Goal: Task Accomplishment & Management: Manage account settings

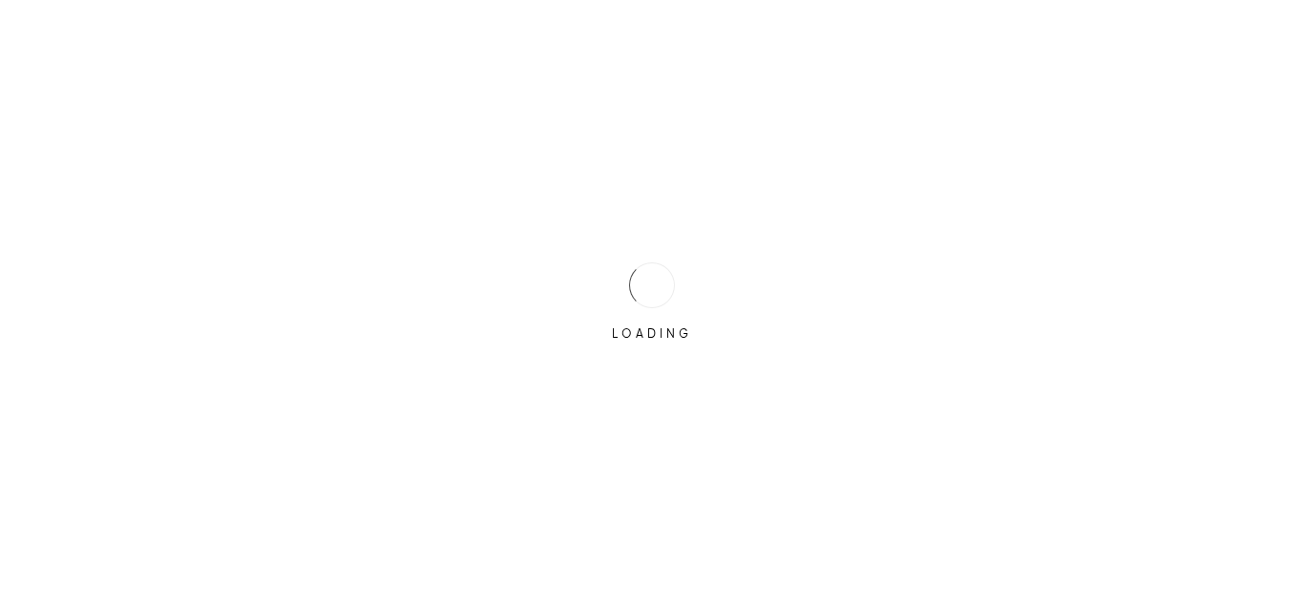
type input "[EMAIL_ADDRESS][DOMAIN_NAME]"
click at [593, 412] on div "LOADING" at bounding box center [652, 302] width 1304 height 604
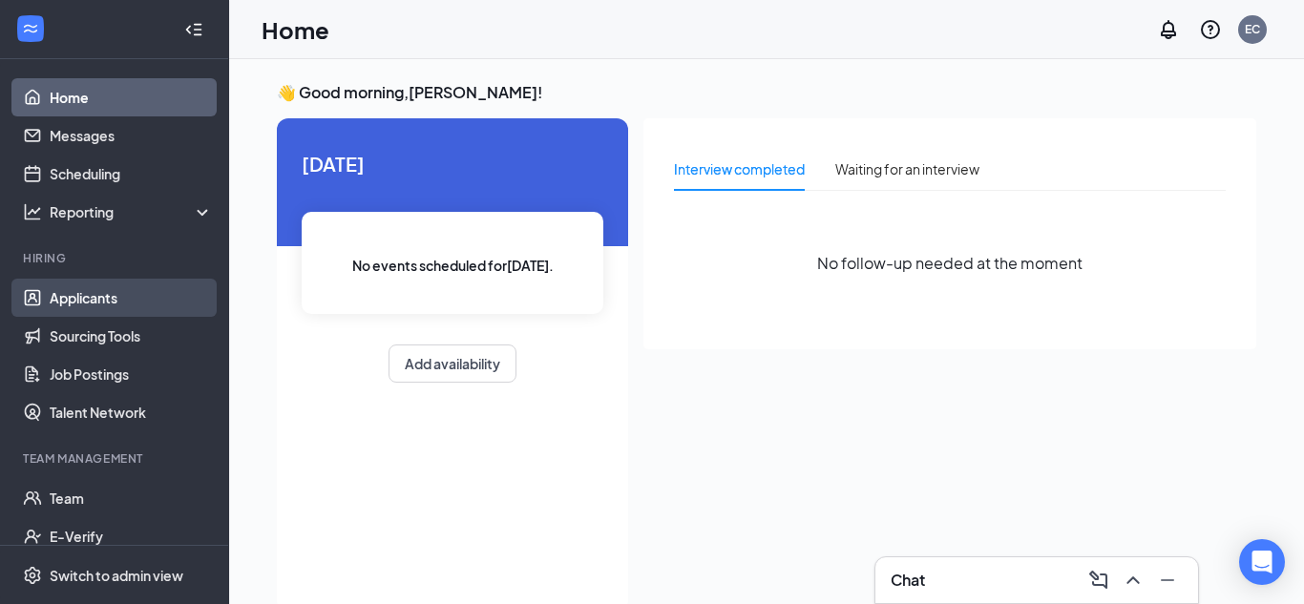
click at [124, 306] on link "Applicants" at bounding box center [131, 298] width 163 height 38
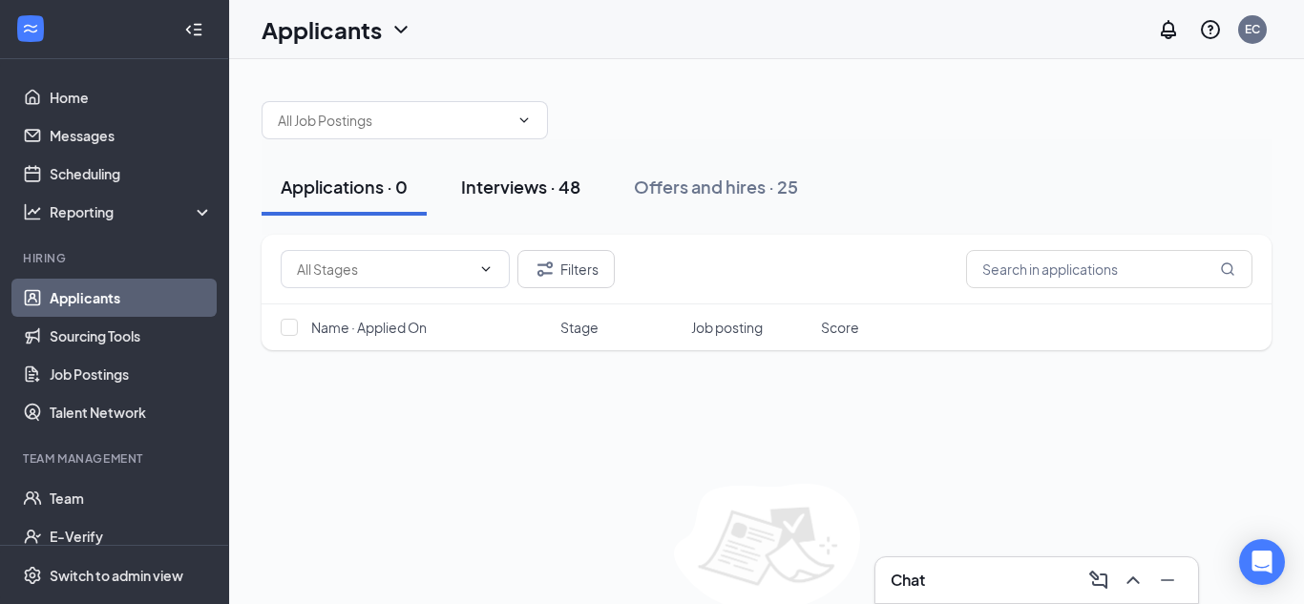
click at [527, 190] on div "Interviews · 48" at bounding box center [520, 187] width 119 height 24
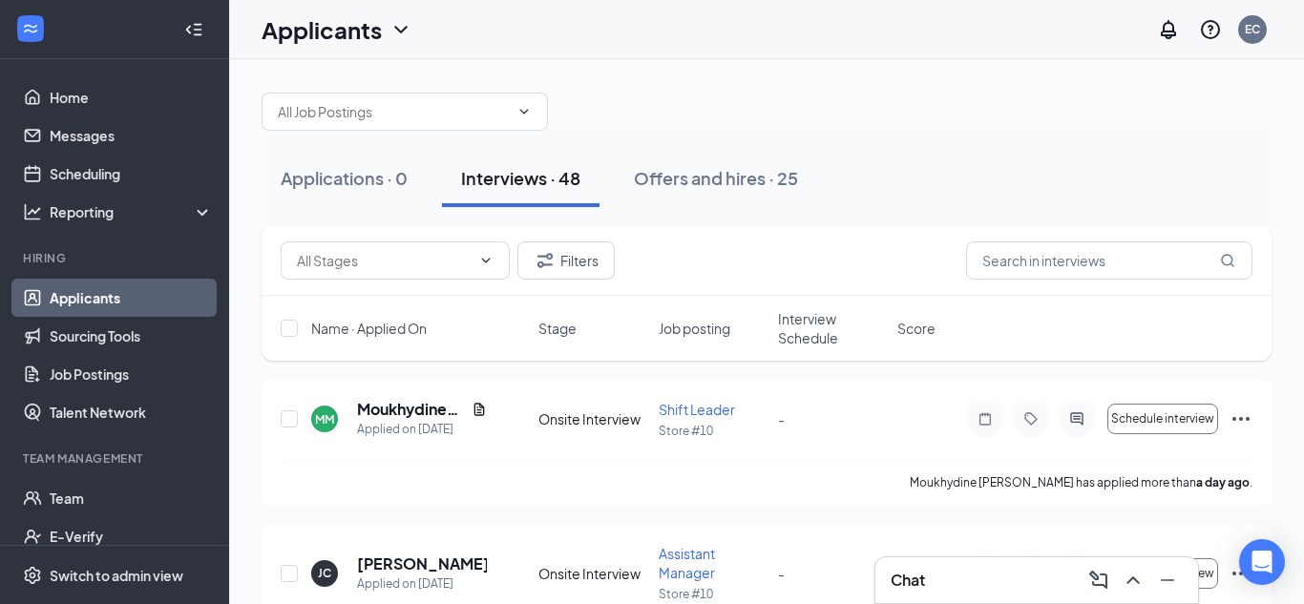
scroll to position [4, 0]
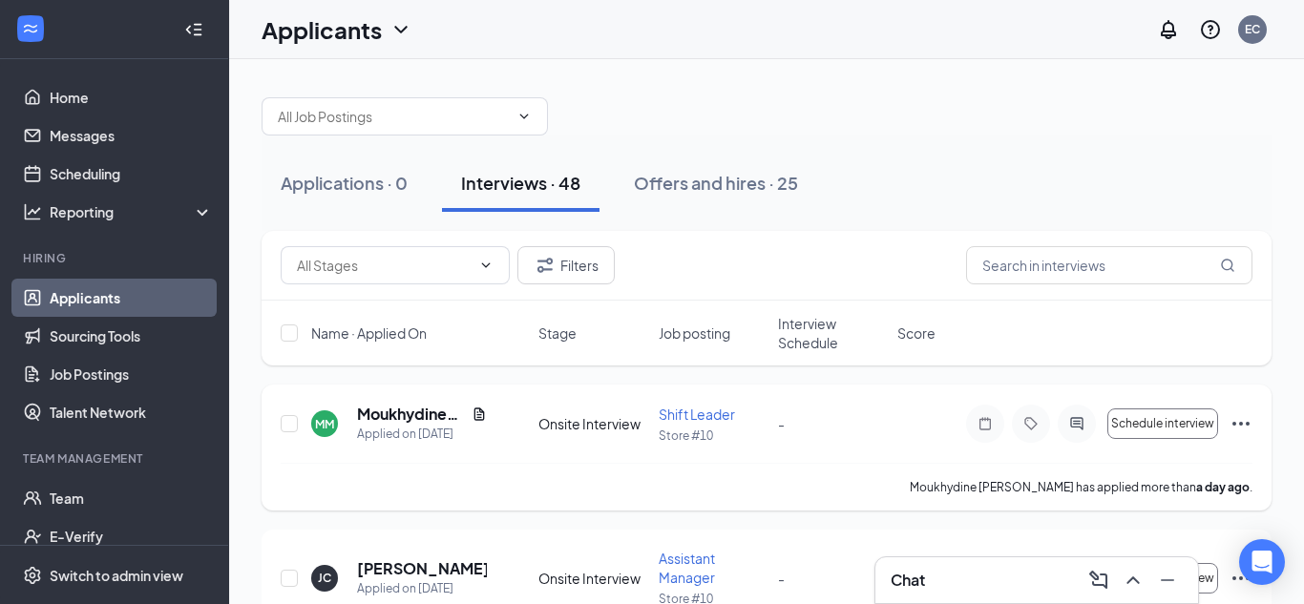
click at [714, 421] on span "Shift Leader" at bounding box center [697, 414] width 76 height 17
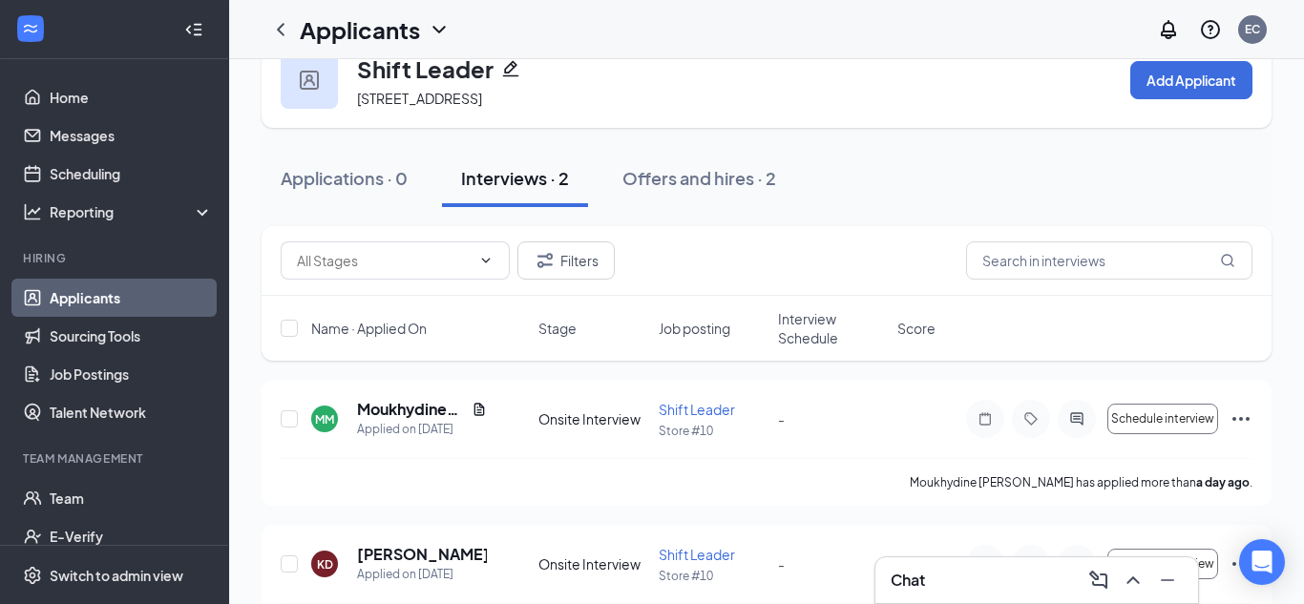
scroll to position [119, 0]
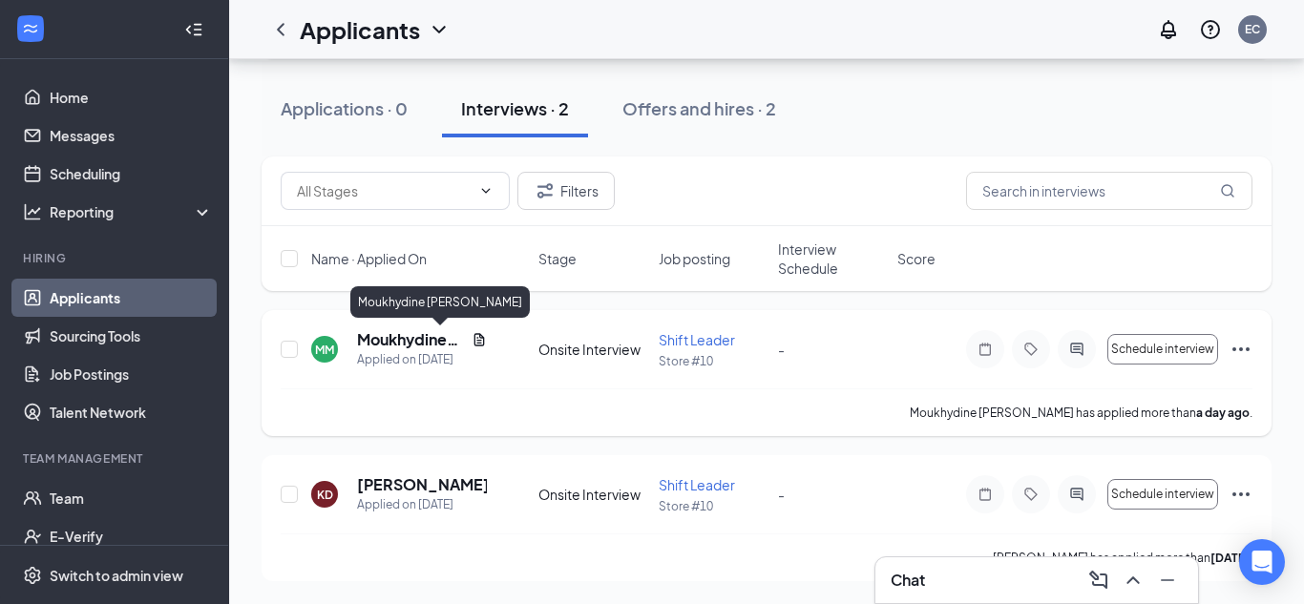
click at [387, 340] on h5 "Moukhydine [PERSON_NAME]" at bounding box center [410, 339] width 107 height 21
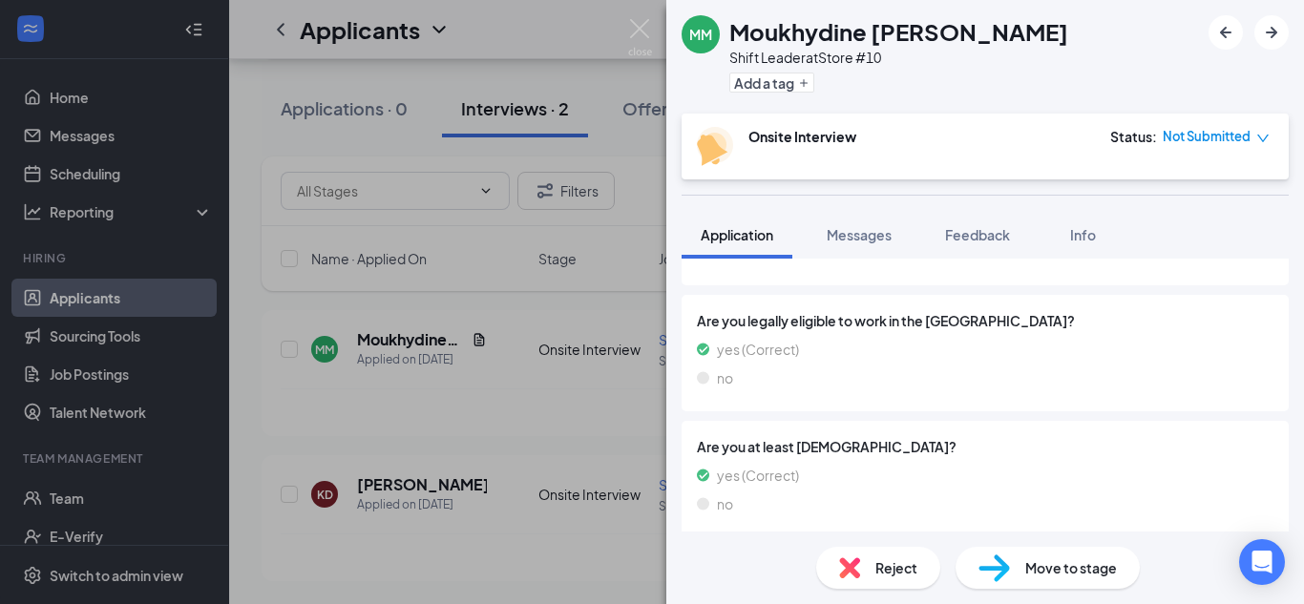
scroll to position [1086, 0]
click at [647, 31] on img at bounding box center [640, 37] width 24 height 37
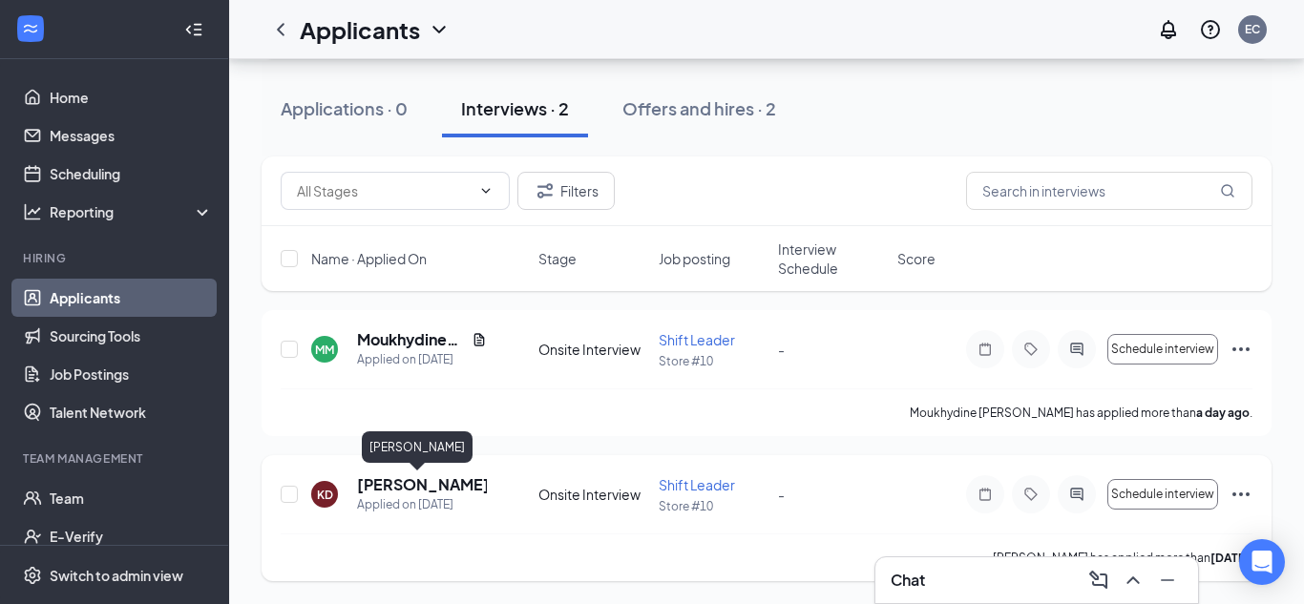
click at [373, 485] on h5 "[PERSON_NAME]" at bounding box center [422, 485] width 130 height 21
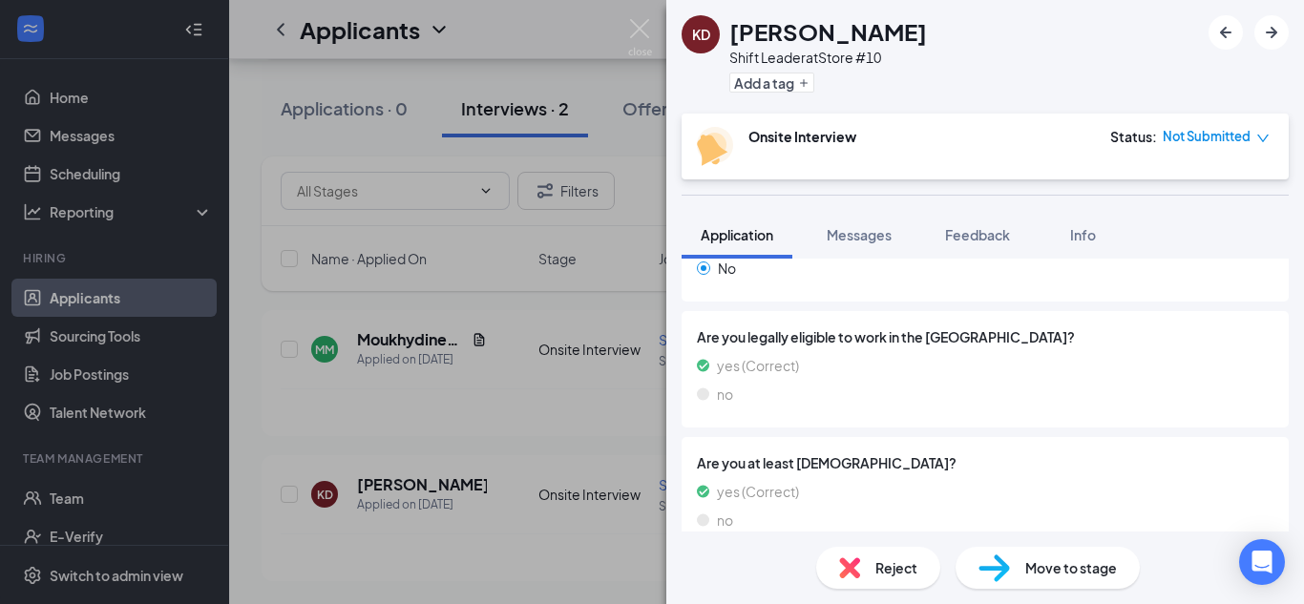
scroll to position [1096, 0]
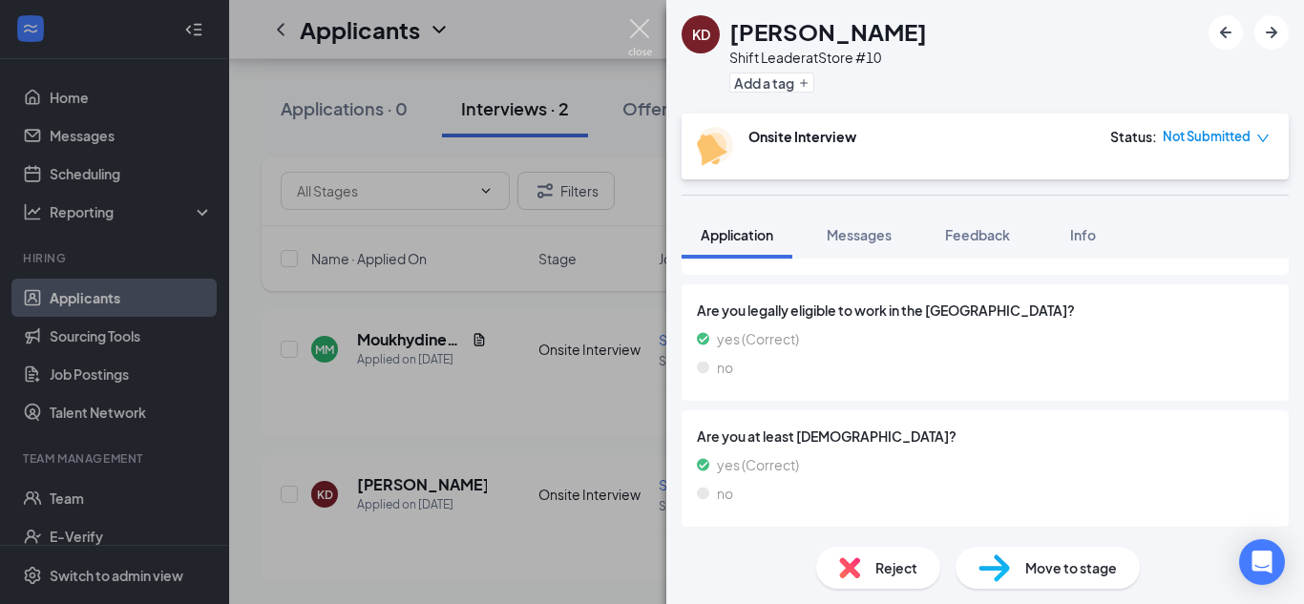
click at [630, 31] on img at bounding box center [640, 37] width 24 height 37
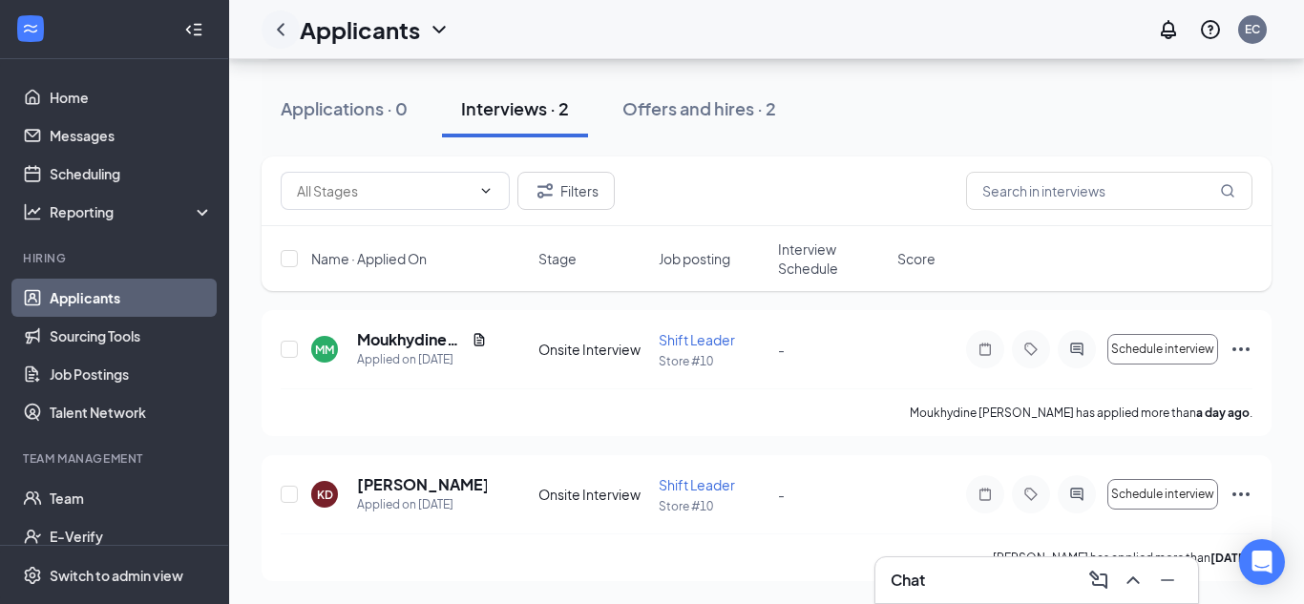
click at [284, 36] on icon "ChevronLeft" at bounding box center [280, 29] width 23 height 23
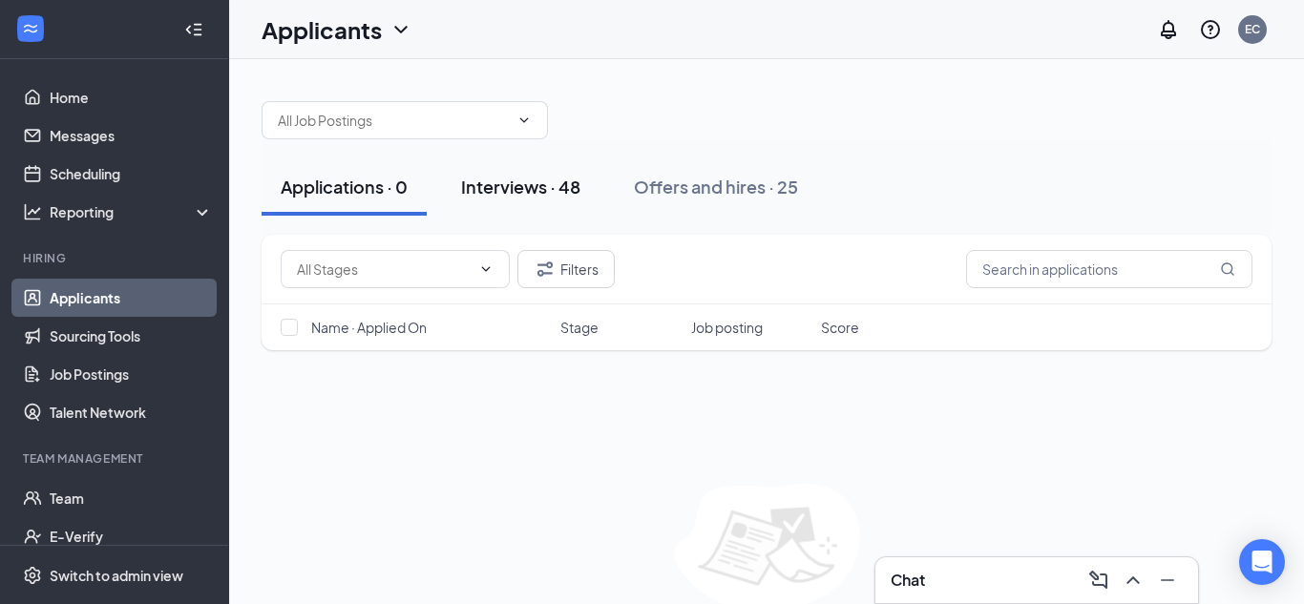
click at [559, 192] on div "Interviews · 48" at bounding box center [520, 187] width 119 height 24
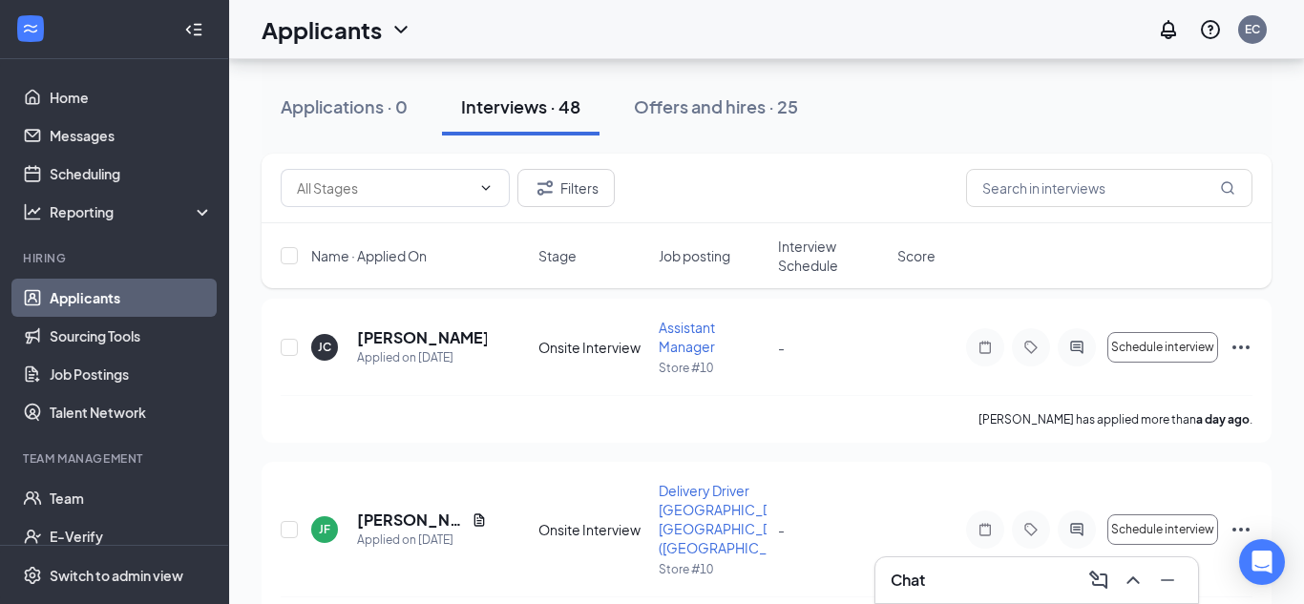
scroll to position [241, 0]
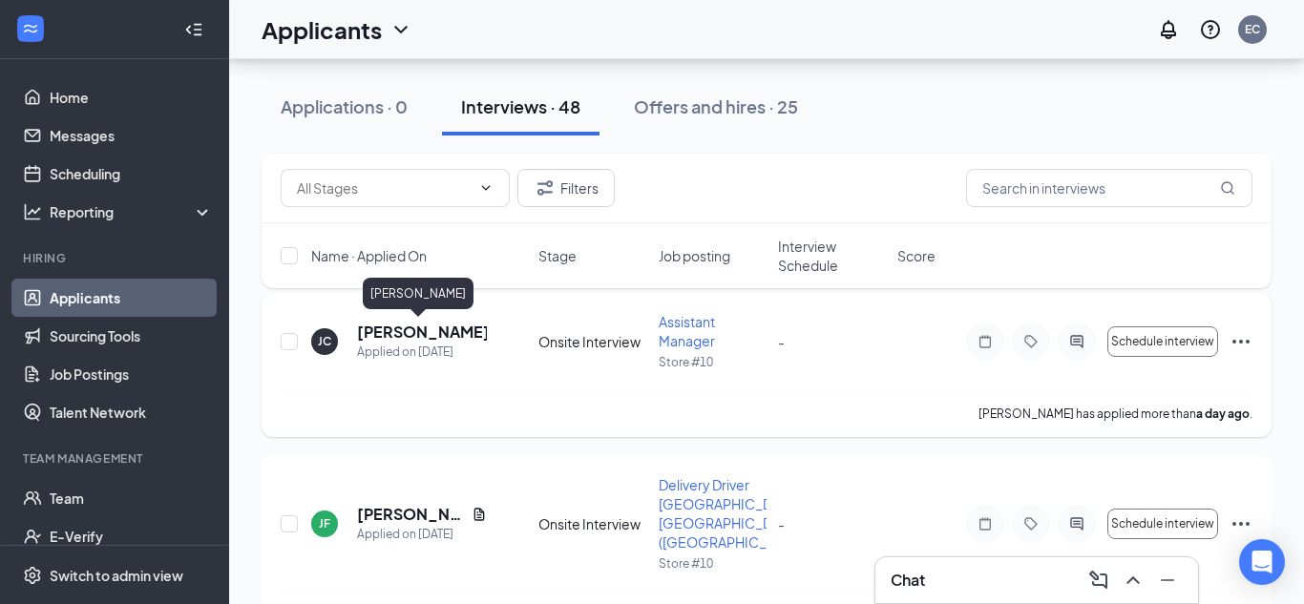
click at [435, 334] on h5 "[PERSON_NAME]" at bounding box center [422, 332] width 130 height 21
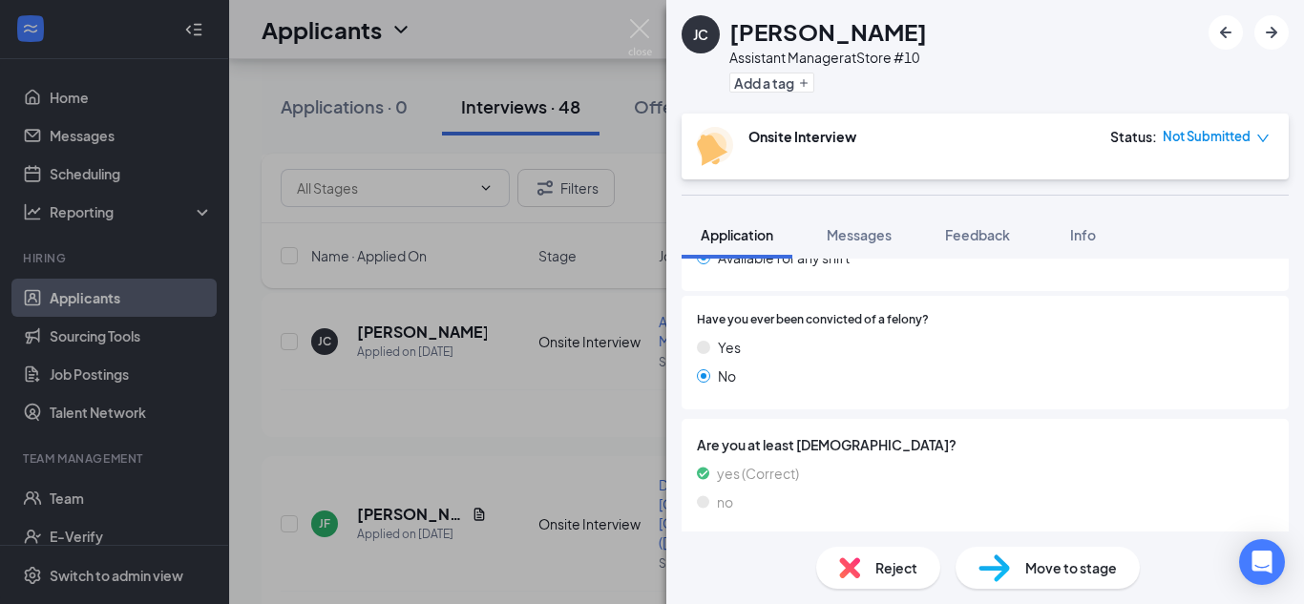
scroll to position [1117, 0]
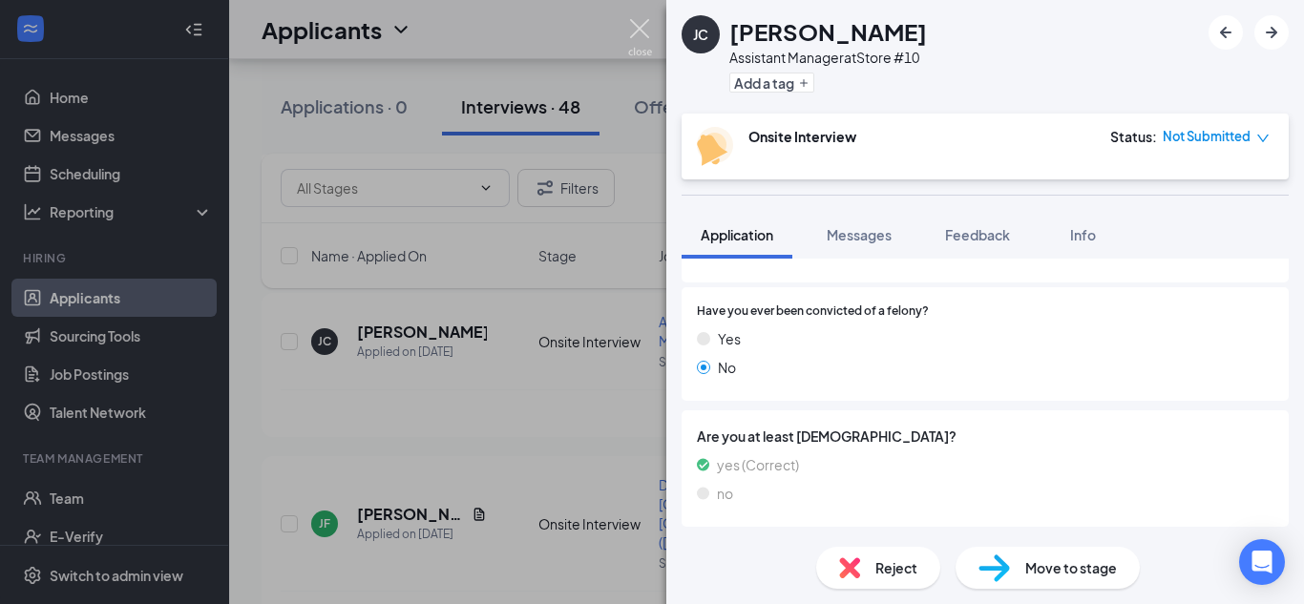
click at [643, 32] on img at bounding box center [640, 37] width 24 height 37
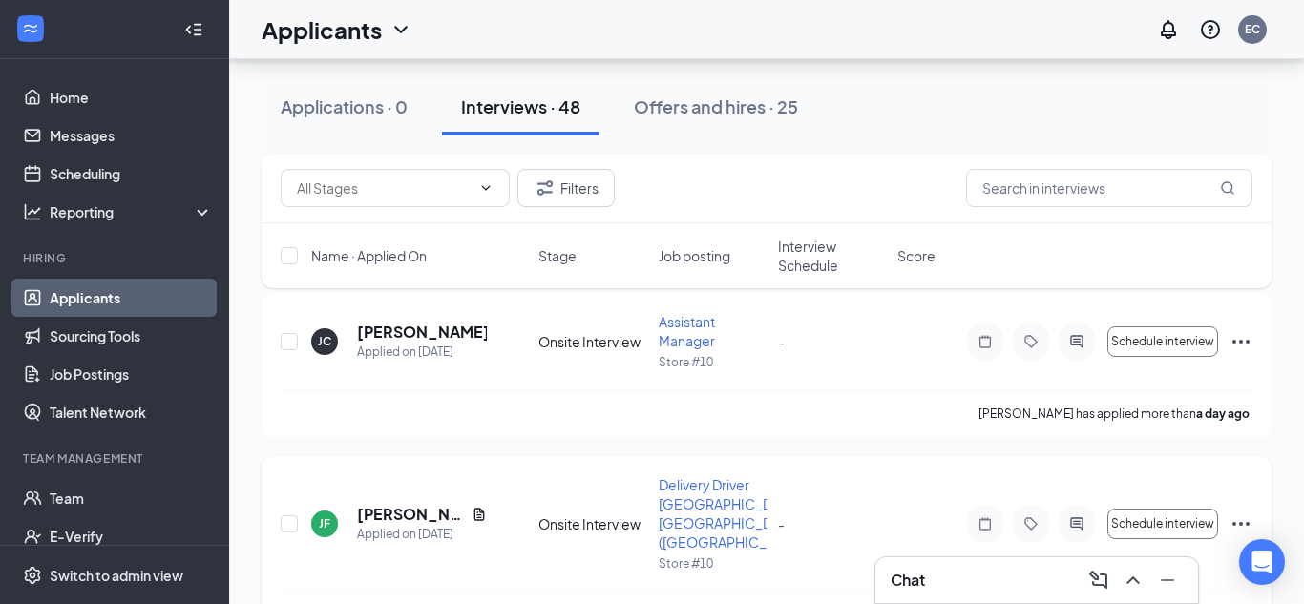
scroll to position [340, 0]
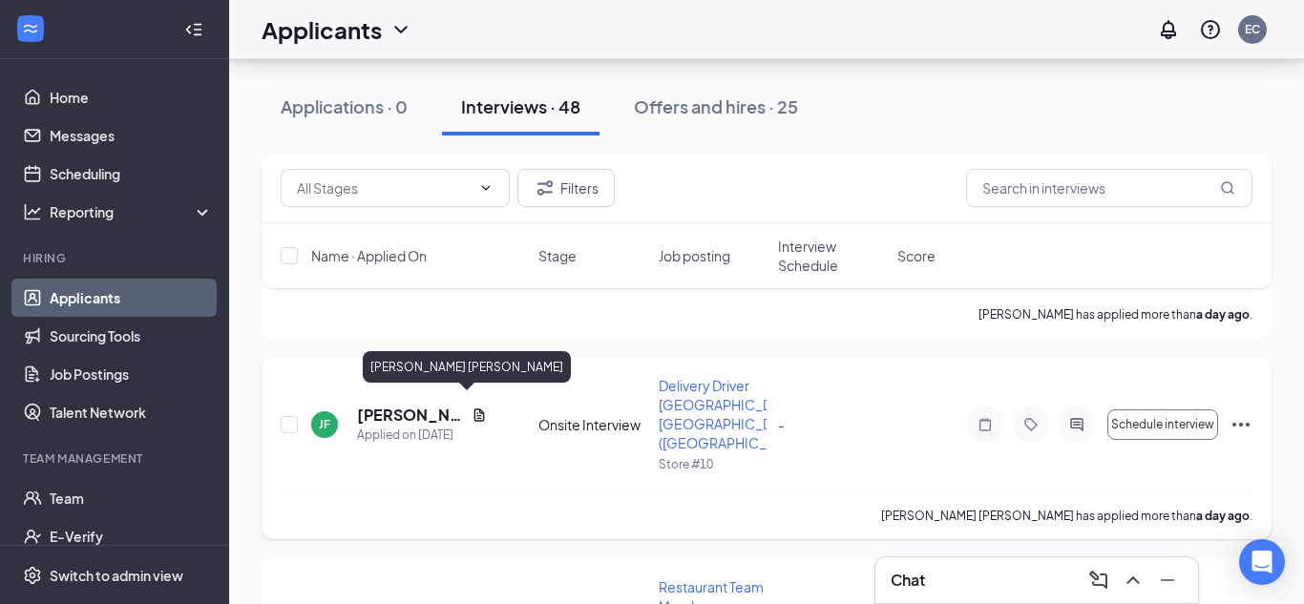
click at [422, 411] on h5 "[PERSON_NAME] [PERSON_NAME]" at bounding box center [410, 415] width 107 height 21
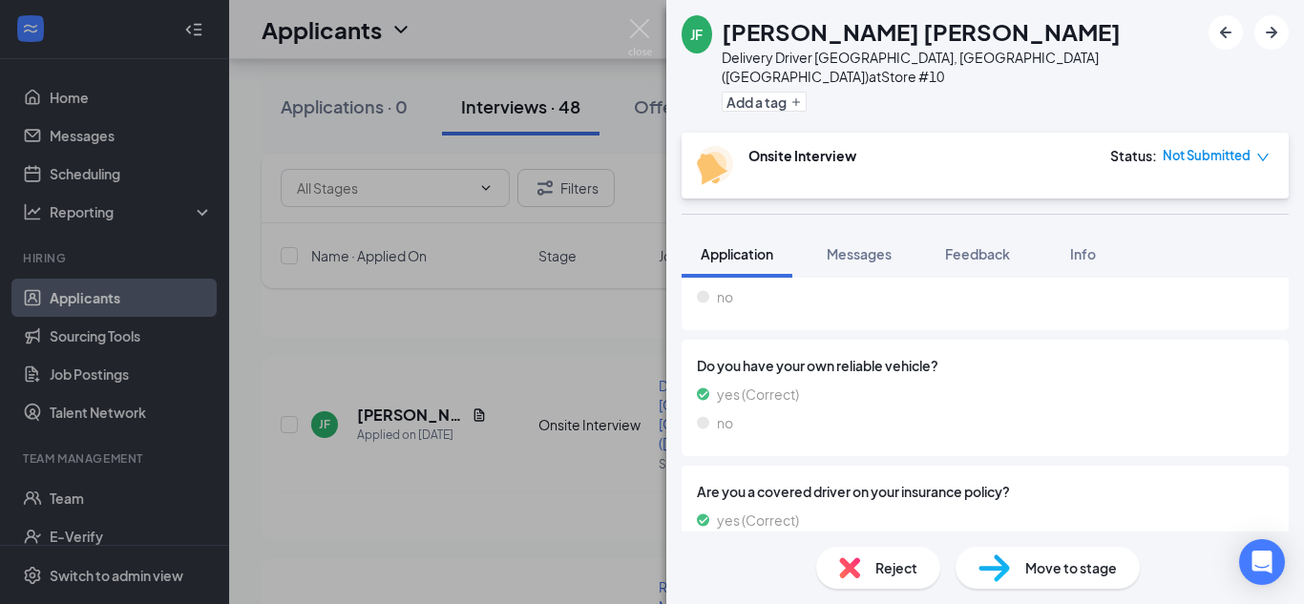
scroll to position [1047, 0]
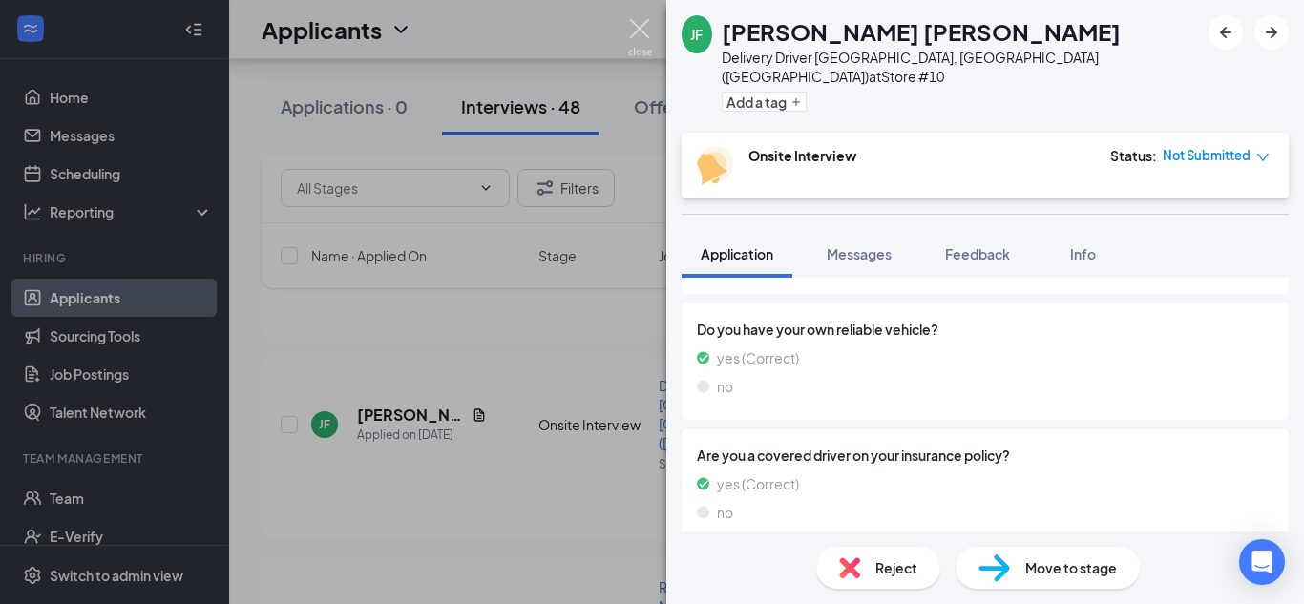
click at [640, 33] on img at bounding box center [640, 37] width 24 height 37
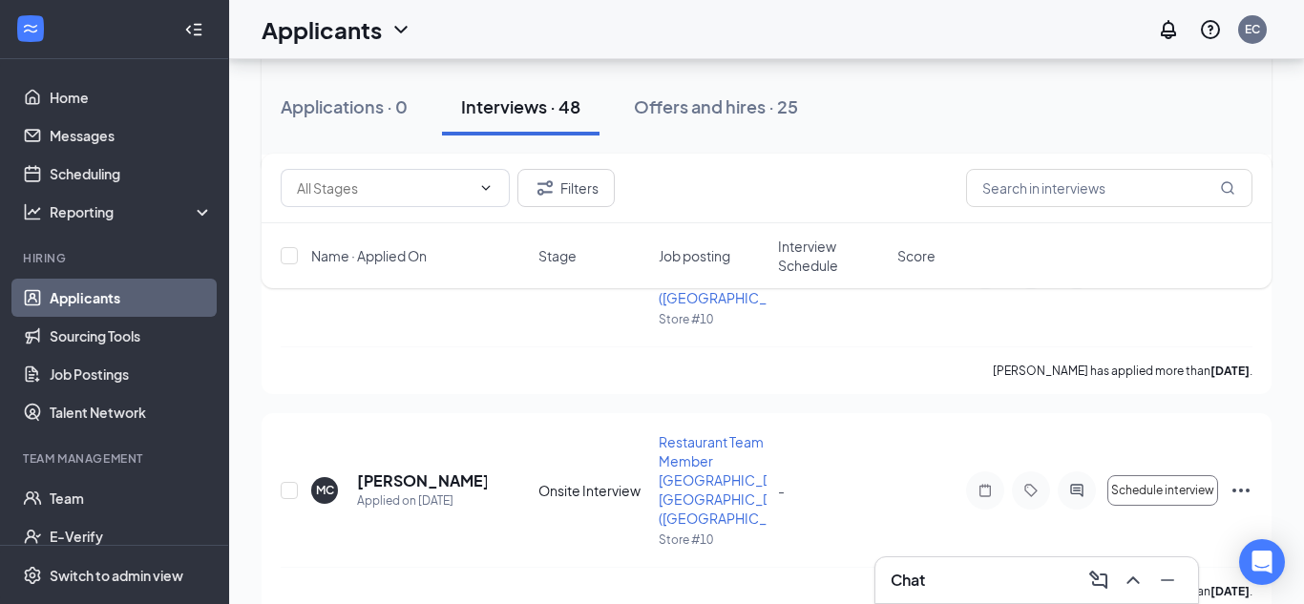
scroll to position [713, 0]
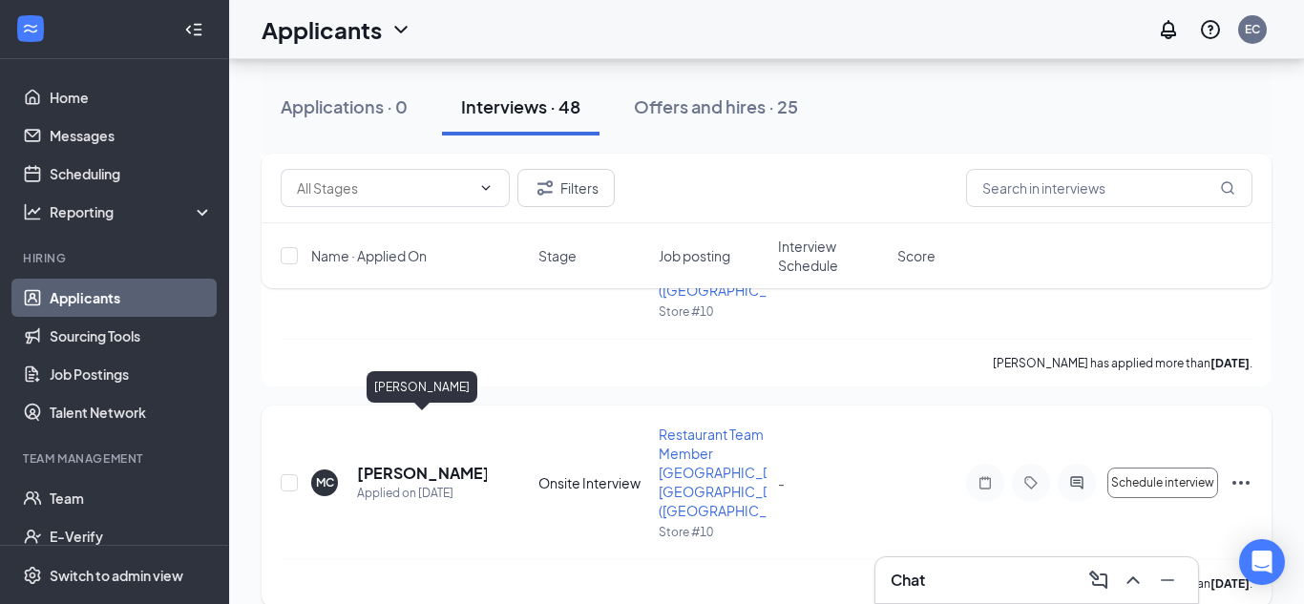
click at [460, 463] on h5 "[PERSON_NAME]" at bounding box center [422, 473] width 130 height 21
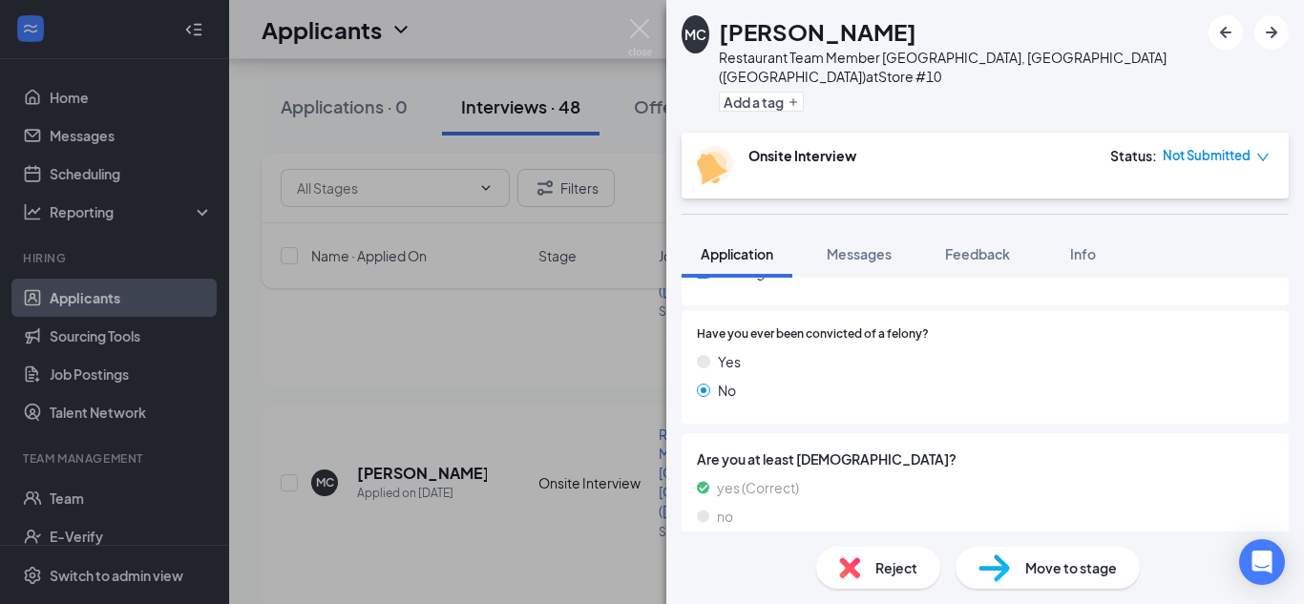
scroll to position [469, 0]
click at [643, 39] on img at bounding box center [640, 37] width 24 height 37
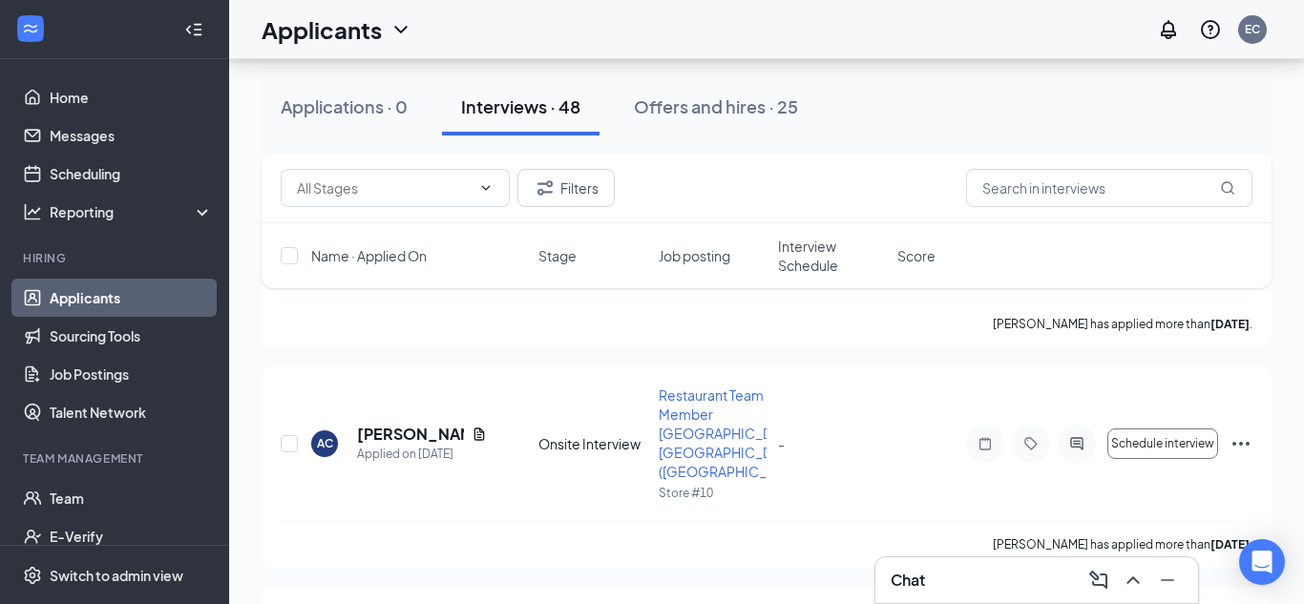
scroll to position [1114, 0]
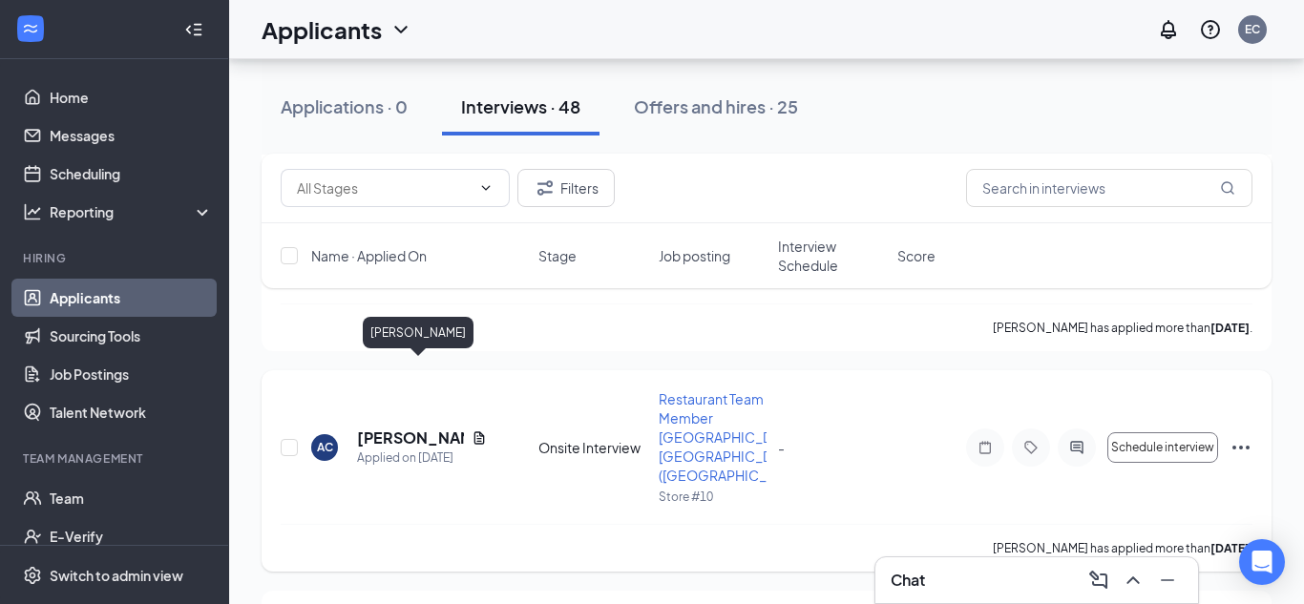
click at [432, 428] on h5 "[PERSON_NAME]" at bounding box center [410, 438] width 107 height 21
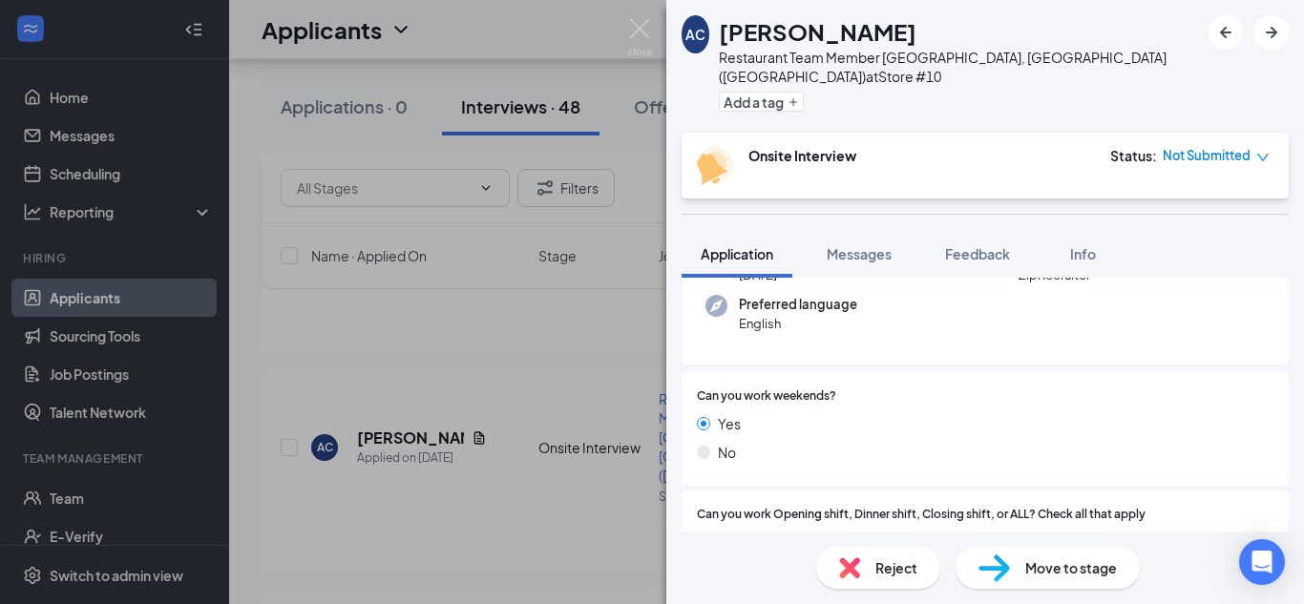
scroll to position [136, 0]
click at [886, 571] on span "Reject" at bounding box center [896, 568] width 42 height 21
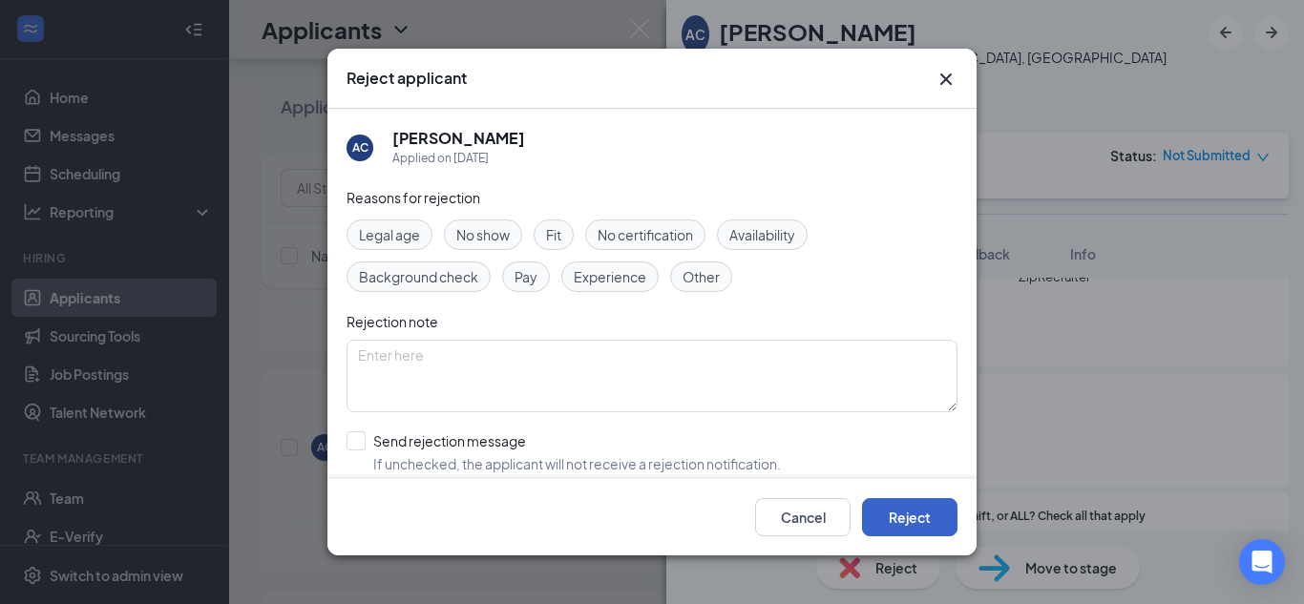
click at [885, 529] on button "Reject" at bounding box center [909, 517] width 95 height 38
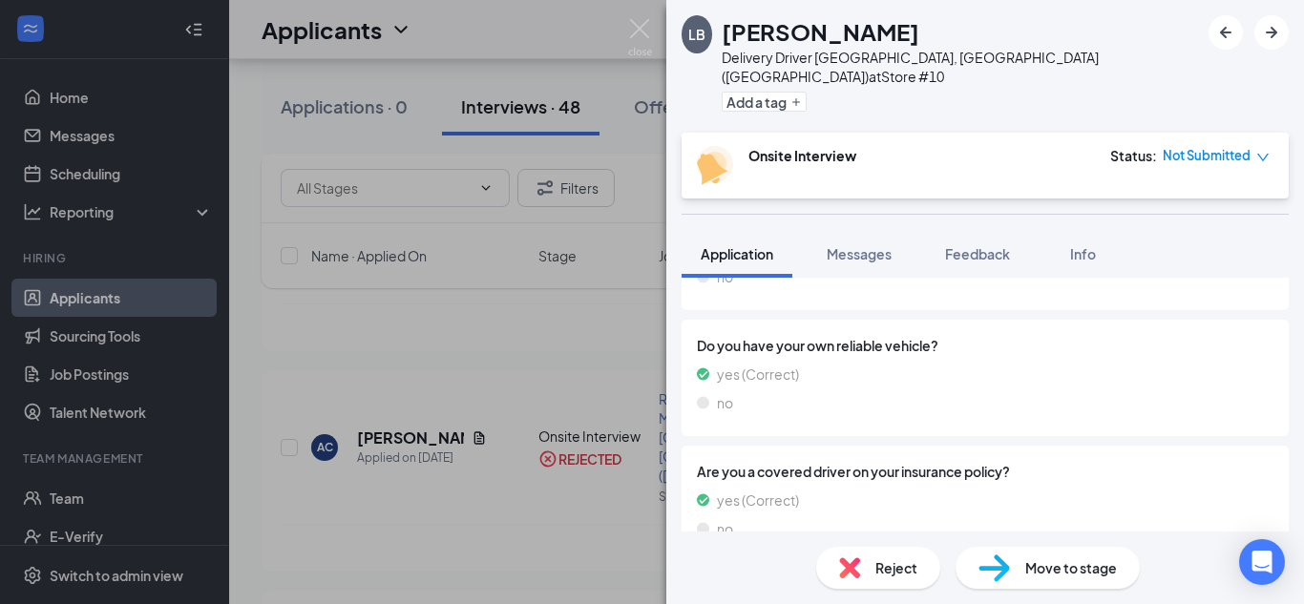
scroll to position [994, 0]
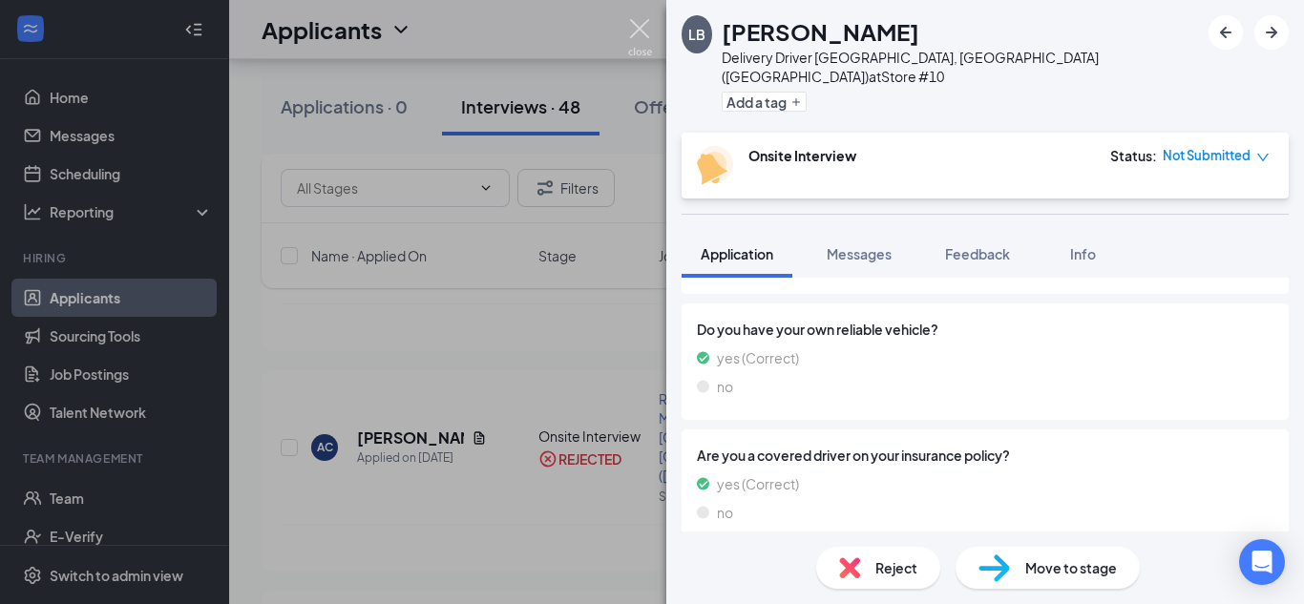
click at [644, 21] on img at bounding box center [640, 37] width 24 height 37
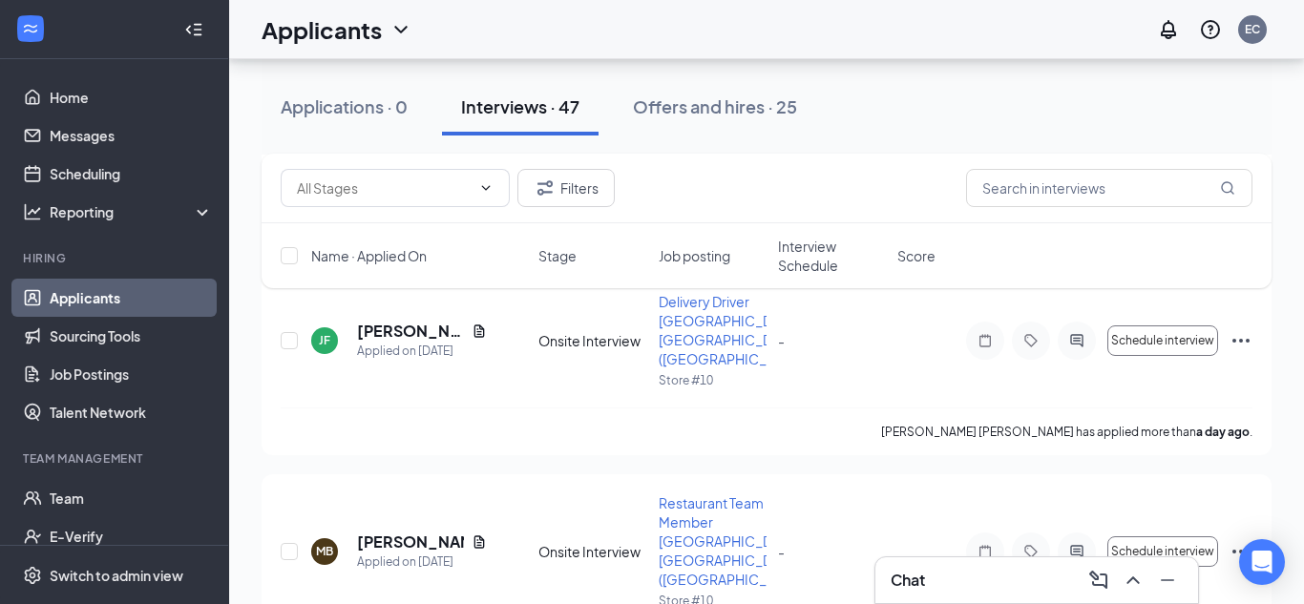
scroll to position [422, 0]
click at [385, 534] on h5 "[PERSON_NAME]" at bounding box center [410, 544] width 107 height 21
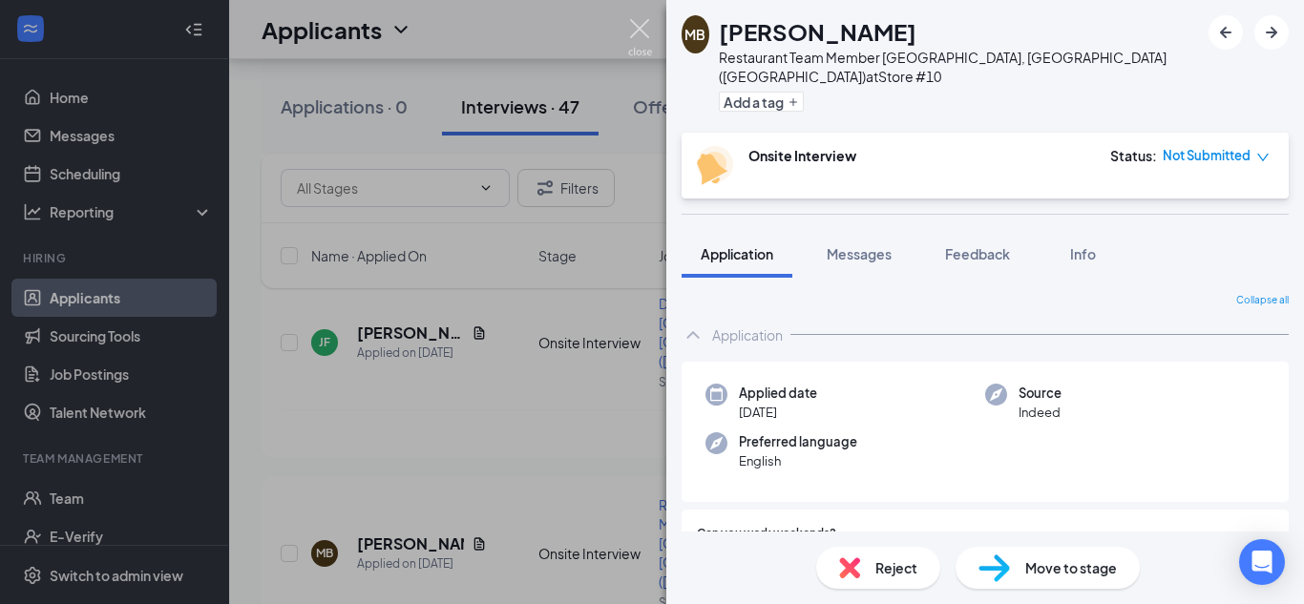
click at [637, 29] on img at bounding box center [640, 37] width 24 height 37
